Goal: Information Seeking & Learning: Learn about a topic

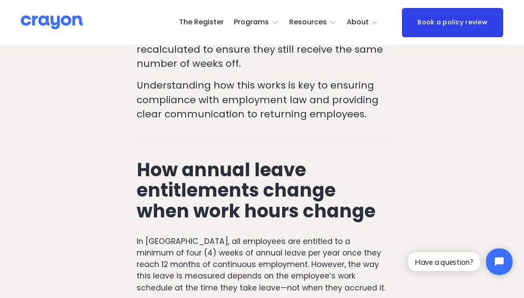
scroll to position [431, 0]
click at [245, 156] on strong "How annual leave entitlements change when work hours change" at bounding box center [256, 189] width 239 height 67
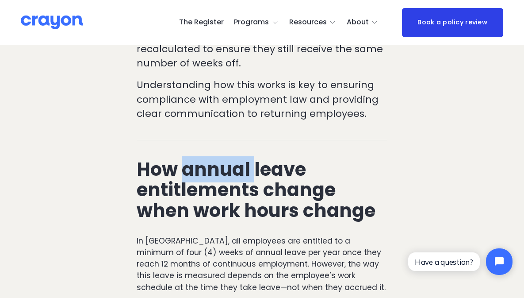
click at [245, 156] on strong "How annual leave entitlements change when work hours change" at bounding box center [256, 189] width 239 height 67
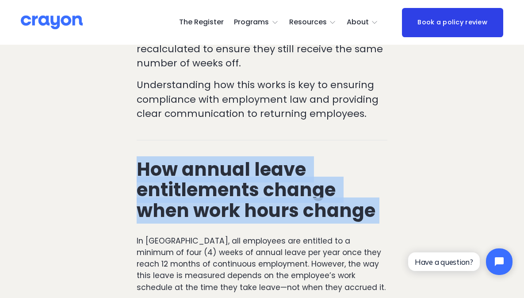
click at [245, 156] on strong "How annual leave entitlements change when work hours change" at bounding box center [256, 189] width 239 height 67
click at [241, 156] on strong "How annual leave entitlements change when work hours change" at bounding box center [256, 189] width 239 height 67
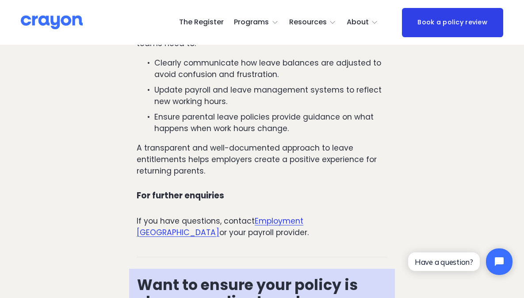
scroll to position [1323, 0]
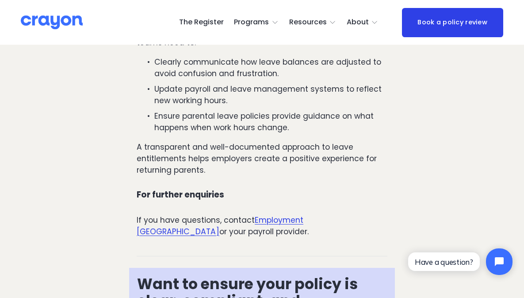
click at [235, 214] on p "If you have questions, contact Employment [GEOGRAPHIC_DATA] or your payroll pro…" at bounding box center [262, 225] width 251 height 23
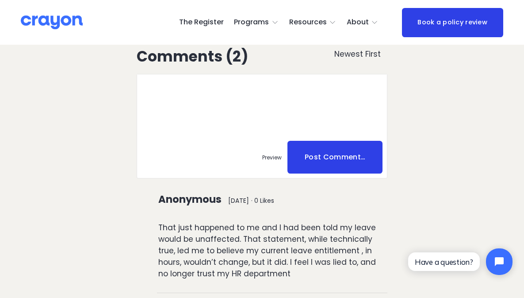
scroll to position [2122, 0]
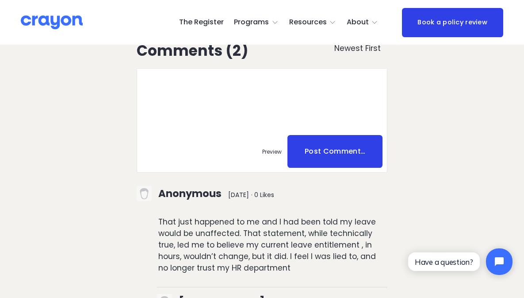
click at [236, 216] on p "That just happened to me and I had been told my leave would be unaffected. That…" at bounding box center [272, 245] width 229 height 58
click at [235, 216] on p "That just happened to me and I had been told my leave would be unaffected. That…" at bounding box center [272, 245] width 229 height 58
click at [238, 216] on p "That just happened to me and I had been told my leave would be unaffected. That…" at bounding box center [272, 245] width 229 height 58
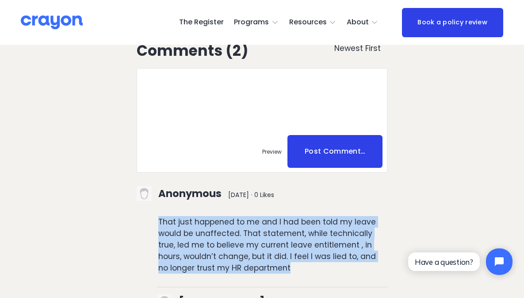
click at [238, 216] on p "That just happened to me and I had been told my leave would be unaffected. That…" at bounding box center [272, 245] width 229 height 58
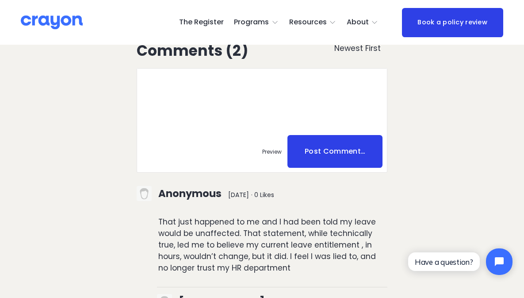
click at [238, 216] on p "That just happened to me and I had been told my leave would be unaffected. That…" at bounding box center [272, 245] width 229 height 58
click at [235, 216] on p "That just happened to me and I had been told my leave would be unaffected. That…" at bounding box center [272, 245] width 229 height 58
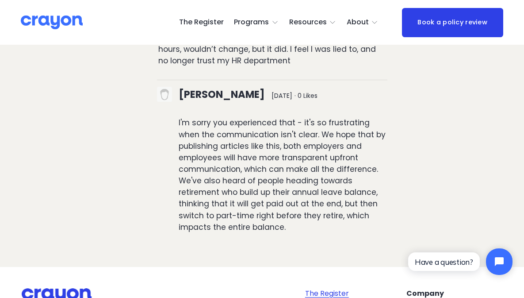
scroll to position [2341, 0]
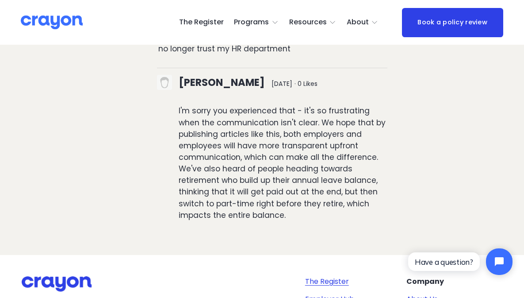
click at [237, 147] on div "Anonymous [DATE] Pending Awaiting Moderation · 0 Likes That just happened to me…" at bounding box center [262, 97] width 251 height 274
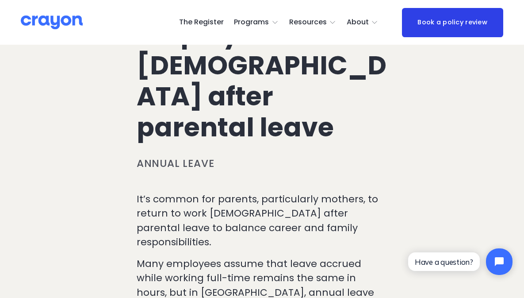
scroll to position [0, 0]
